Goal: Information Seeking & Learning: Learn about a topic

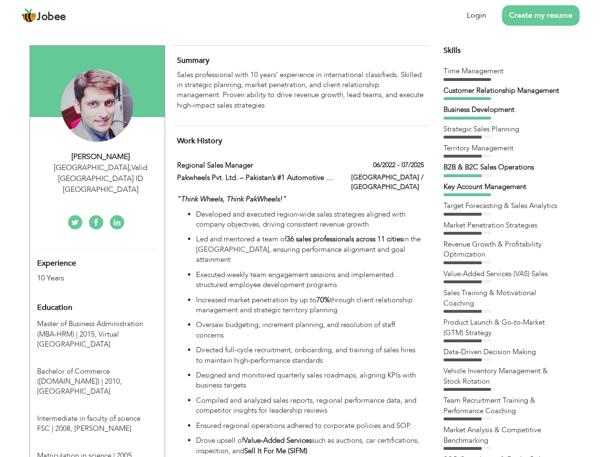
click at [97, 167] on div "[GEOGRAPHIC_DATA] , Valid [GEOGRAPHIC_DATA] ID [GEOGRAPHIC_DATA]" at bounding box center [101, 178] width 128 height 33
click at [101, 157] on div "[PERSON_NAME]" at bounding box center [101, 156] width 128 height 11
click at [101, 167] on div "[GEOGRAPHIC_DATA] , Valid [GEOGRAPHIC_DATA] ID [GEOGRAPHIC_DATA]" at bounding box center [101, 178] width 128 height 33
click at [97, 249] on div "Experience 10 Years" at bounding box center [86, 266] width 112 height 34
click at [86, 273] on div "10 Years" at bounding box center [86, 278] width 98 height 11
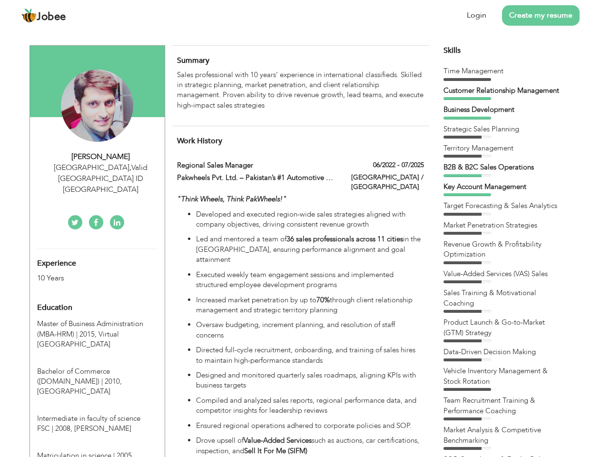
click at [97, 298] on div "Education" at bounding box center [86, 307] width 112 height 19
click at [97, 319] on span "Master of Business Administration (MBA-HRM) | 2015," at bounding box center [90, 329] width 106 height 20
click at [97, 366] on span "Bachelor of Commerce ([DOMAIN_NAME]) | 2010," at bounding box center [79, 376] width 85 height 20
click at [97, 413] on span "Intermediate in faculty of science FSC | 2008," at bounding box center [88, 423] width 103 height 20
click at [97, 451] on span "Matriculation in science | 2005," at bounding box center [85, 456] width 97 height 10
